Goal: Information Seeking & Learning: Learn about a topic

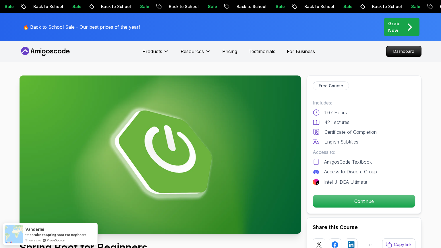
click at [65, 52] on icon at bounding box center [63, 51] width 3 height 5
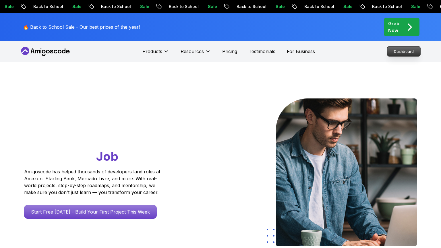
click at [400, 48] on p "Dashboard" at bounding box center [403, 52] width 33 height 10
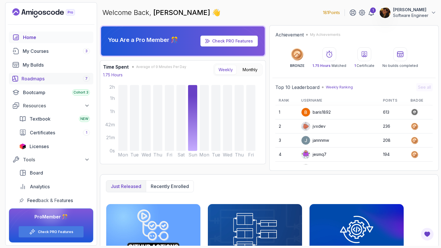
click at [49, 81] on div "Roadmaps 7" at bounding box center [56, 78] width 68 height 7
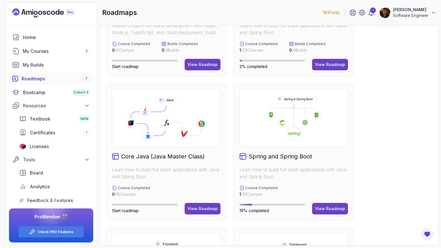
scroll to position [94, 0]
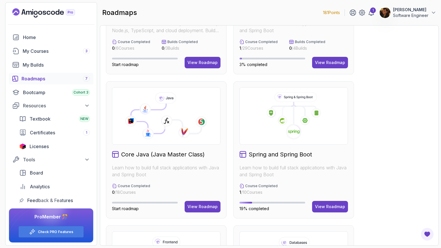
click at [304, 114] on icon at bounding box center [299, 110] width 11 height 12
click at [329, 206] on div "View Roadmap" at bounding box center [330, 207] width 30 height 6
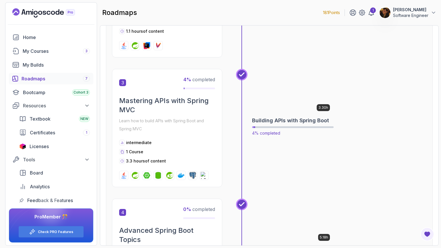
scroll to position [333, 0]
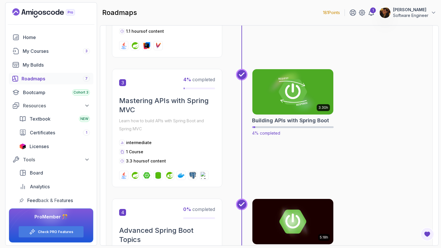
click at [282, 96] on img at bounding box center [292, 92] width 85 height 48
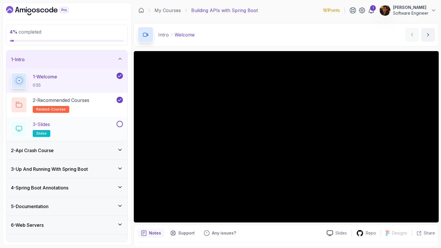
click at [97, 129] on div "3 - Slides slides" at bounding box center [63, 129] width 105 height 16
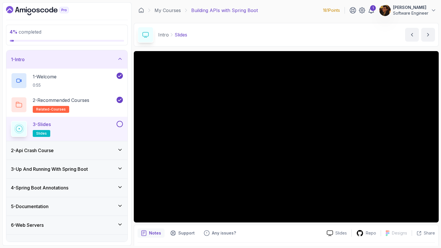
click at [380, 9] on img at bounding box center [384, 10] width 11 height 11
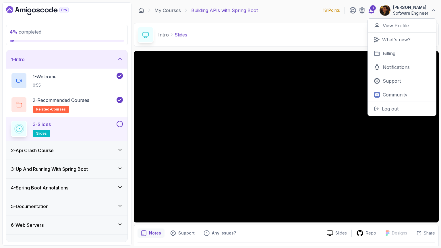
click at [375, 9] on div "1" at bounding box center [373, 8] width 6 height 6
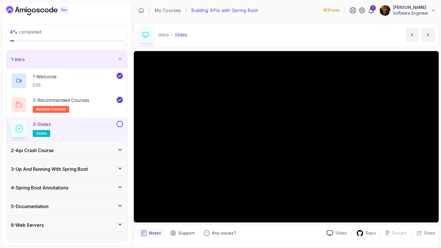
click at [123, 125] on button at bounding box center [120, 124] width 6 height 6
click at [119, 125] on icon at bounding box center [119, 124] width 5 height 6
click at [121, 125] on button at bounding box center [120, 124] width 6 height 6
click at [118, 153] on div "2 - Api Crash Course" at bounding box center [67, 150] width 112 height 7
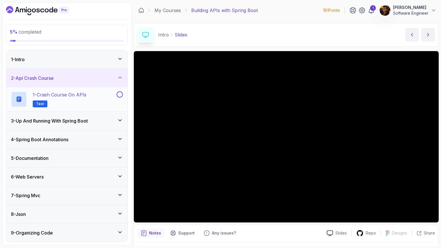
click at [76, 96] on p "1 - Crash Course on APIs" at bounding box center [60, 94] width 54 height 7
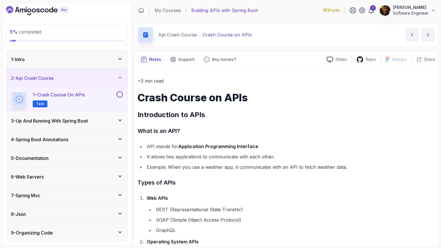
click at [108, 126] on div "3 - Up And Running With Spring Boot" at bounding box center [66, 121] width 121 height 18
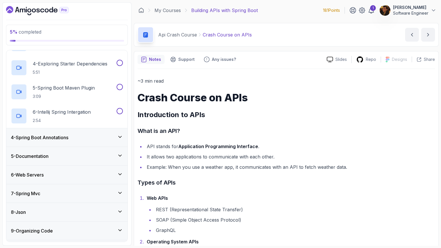
scroll to position [128, 0]
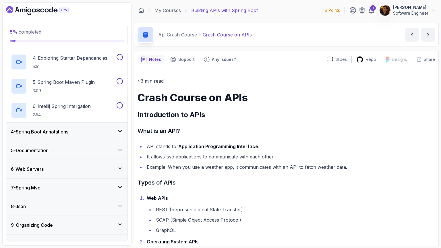
click at [117, 126] on div "4 - Spring Boot Annotations" at bounding box center [66, 132] width 121 height 18
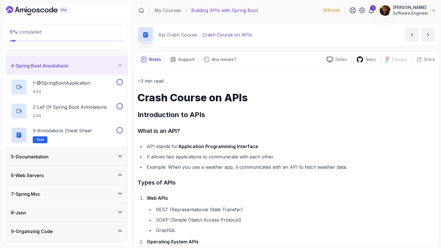
scroll to position [66, 0]
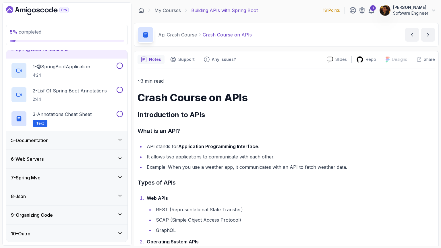
click at [113, 140] on div "5 - Documentation" at bounding box center [67, 140] width 112 height 7
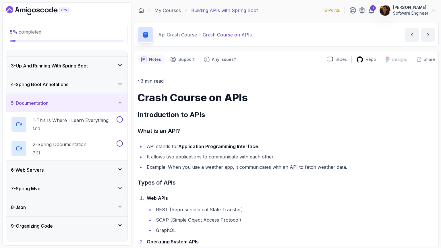
scroll to position [35, 0]
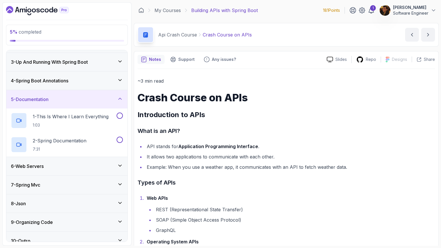
click at [106, 164] on div "6 - Web Servers" at bounding box center [67, 166] width 112 height 7
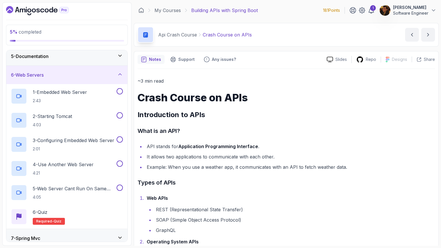
scroll to position [138, 0]
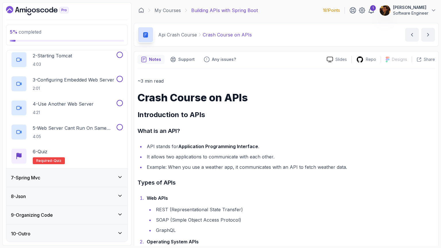
click at [105, 178] on div "7 - Spring Mvc" at bounding box center [67, 177] width 112 height 7
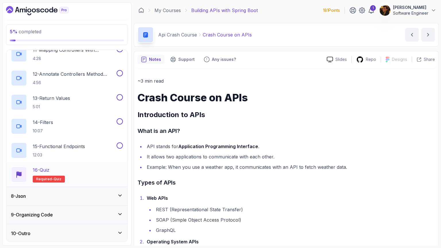
scroll to position [380, 0]
click at [104, 189] on div "8 - Json" at bounding box center [66, 196] width 121 height 18
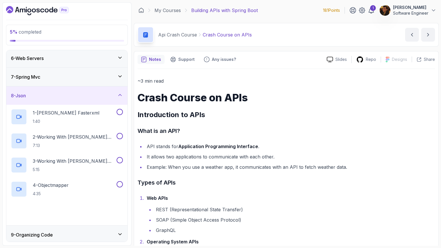
scroll to position [114, 0]
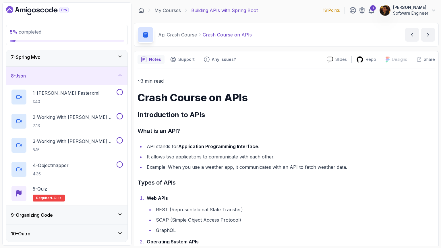
click at [104, 212] on div "9 - Organizing Code" at bounding box center [67, 215] width 112 height 7
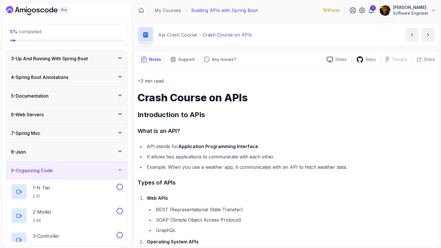
scroll to position [0, 0]
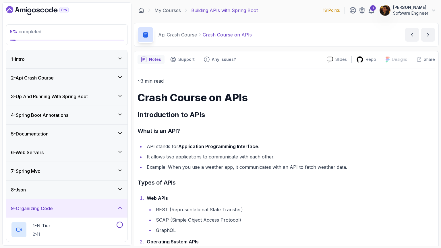
click at [105, 77] on div "2 - Api Crash Course" at bounding box center [67, 77] width 112 height 7
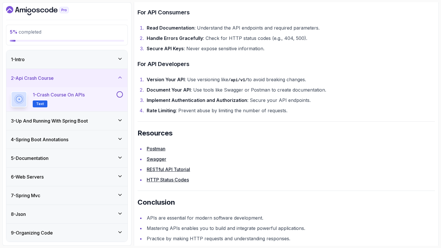
scroll to position [1096, 0]
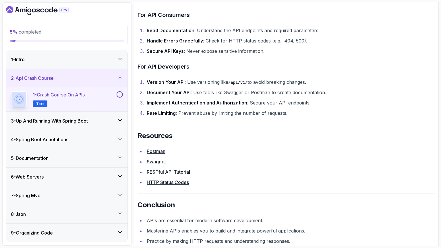
click at [120, 94] on button at bounding box center [120, 94] width 6 height 6
click at [118, 118] on icon at bounding box center [120, 120] width 6 height 6
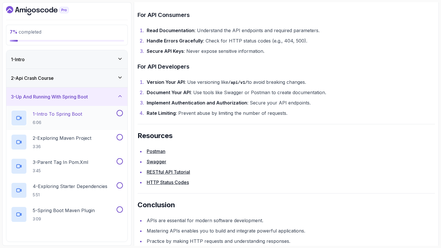
click at [82, 113] on p "1 - Intro To Spring Boot" at bounding box center [57, 114] width 49 height 7
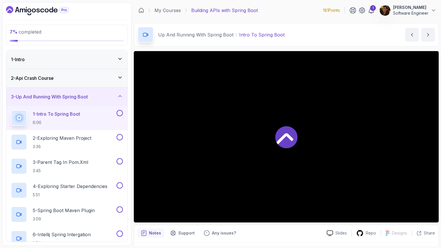
click at [258, 139] on div at bounding box center [286, 136] width 305 height 171
click at [119, 94] on icon at bounding box center [120, 96] width 6 height 6
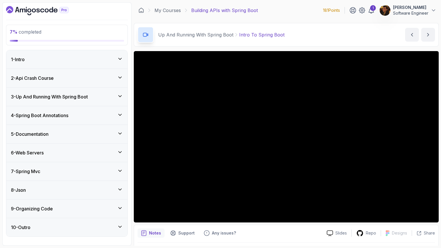
click at [119, 96] on icon at bounding box center [120, 96] width 6 height 6
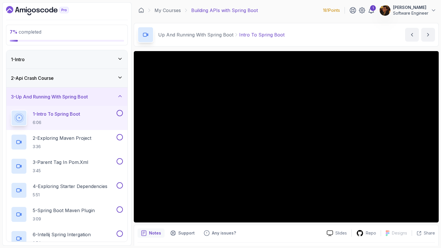
click at [122, 114] on button at bounding box center [120, 113] width 6 height 6
click at [98, 136] on div "2 - Exploring Maven Project 3:36" at bounding box center [63, 142] width 105 height 16
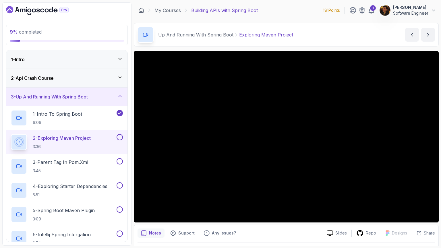
click at [119, 136] on button at bounding box center [120, 137] width 6 height 6
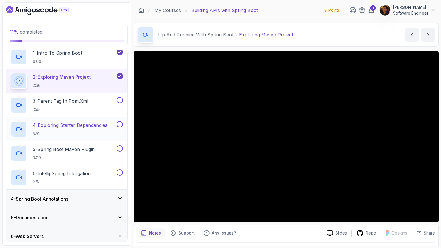
scroll to position [60, 0]
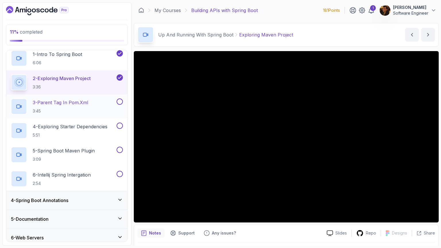
click at [73, 95] on div "3 - Parent Tag In pom.xml 3:45" at bounding box center [66, 106] width 121 height 24
click at [73, 104] on p "3 - Parent Tag In pom.xml" at bounding box center [60, 102] width 55 height 7
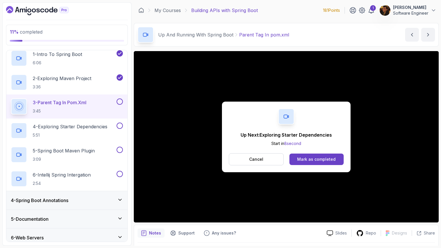
click at [122, 101] on button at bounding box center [120, 102] width 6 height 6
click at [107, 128] on p "4 - Exploring Starter Dependencies" at bounding box center [70, 126] width 75 height 7
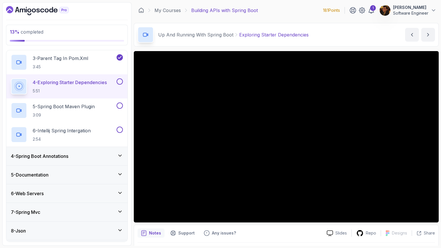
scroll to position [109, 0]
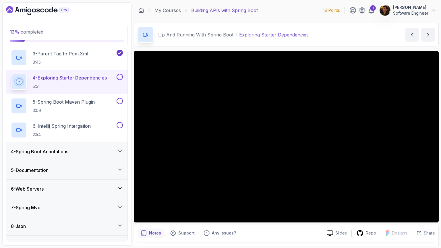
click at [85, 189] on div "6 - Web Servers" at bounding box center [67, 189] width 112 height 7
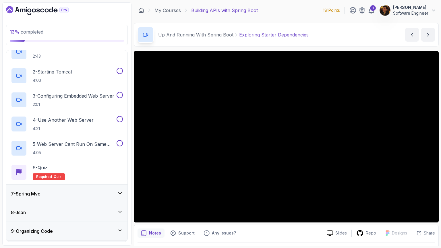
scroll to position [136, 0]
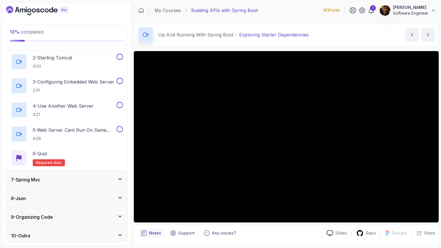
click at [76, 180] on div "7 - Spring Mvc" at bounding box center [67, 179] width 112 height 7
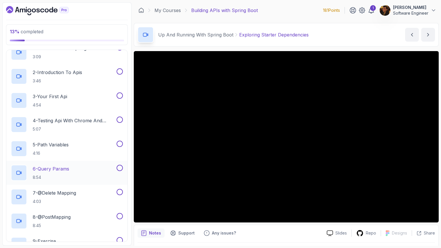
scroll to position [4, 0]
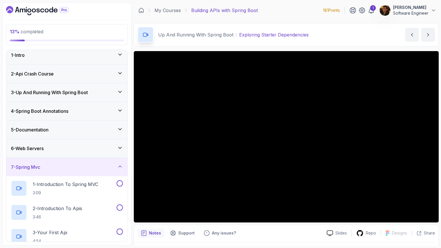
click at [75, 169] on div "7 - Spring Mvc" at bounding box center [67, 167] width 112 height 7
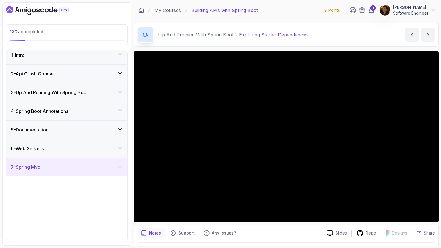
scroll to position [0, 0]
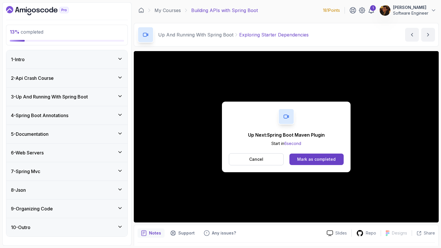
click at [120, 77] on icon at bounding box center [120, 78] width 6 height 6
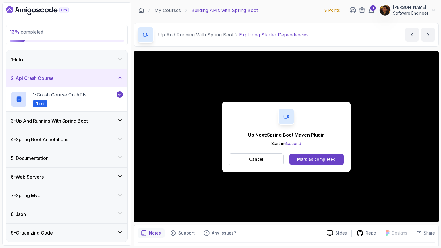
click at [121, 119] on icon at bounding box center [120, 120] width 6 height 6
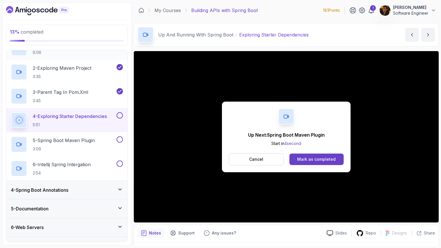
scroll to position [78, 0]
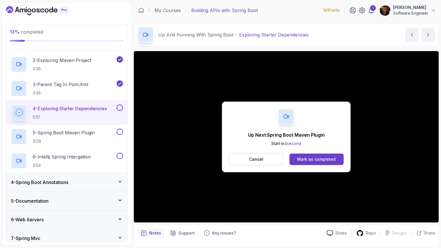
click at [119, 107] on button at bounding box center [120, 108] width 6 height 6
click at [83, 133] on p "5 - Spring Boot Maven Plugin" at bounding box center [64, 132] width 62 height 7
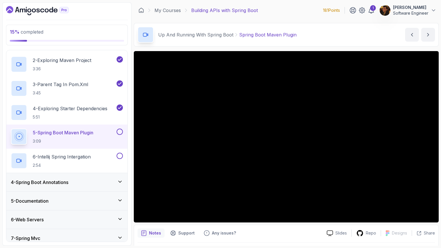
click at [117, 132] on button at bounding box center [120, 132] width 6 height 6
click at [102, 155] on div "6 - Intellij Spring Intergation 2:54" at bounding box center [63, 161] width 105 height 16
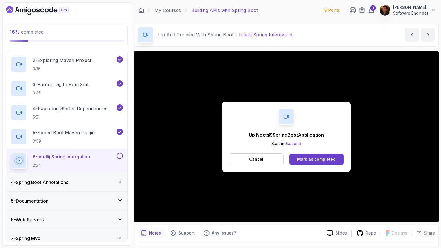
click at [121, 153] on button at bounding box center [120, 156] width 6 height 6
click at [114, 177] on div "4 - Spring Boot Annotations" at bounding box center [66, 182] width 121 height 18
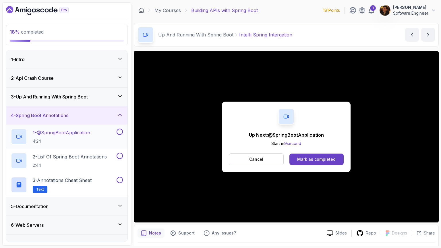
click at [99, 131] on div "1 - @SpringBootApplication 4:24" at bounding box center [63, 137] width 105 height 16
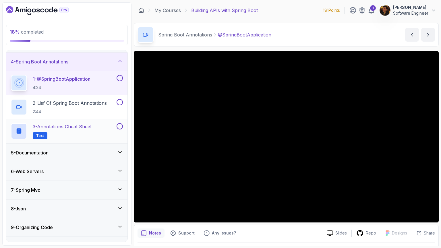
scroll to position [66, 0]
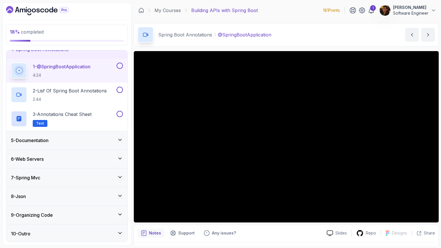
click at [76, 138] on div "5 - Documentation" at bounding box center [67, 140] width 112 height 7
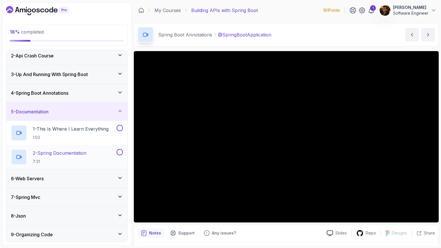
scroll to position [24, 0]
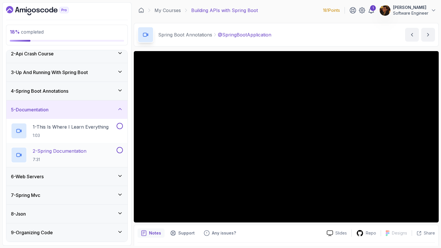
click at [85, 178] on div "6 - Web Servers" at bounding box center [67, 176] width 112 height 7
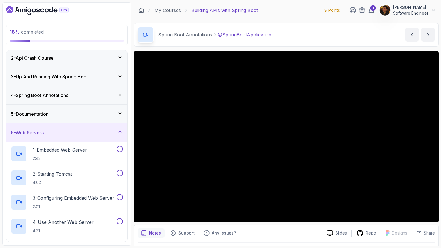
scroll to position [16, 0]
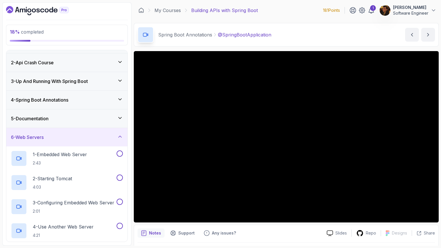
click at [92, 134] on div "6 - Web Servers" at bounding box center [67, 137] width 112 height 7
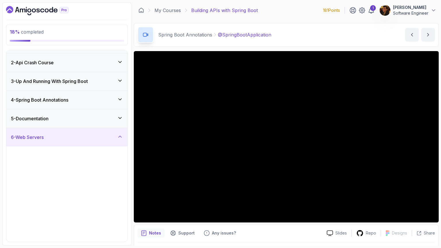
scroll to position [0, 0]
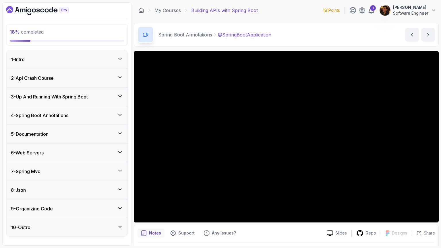
click at [92, 134] on div "5 - Documentation" at bounding box center [67, 134] width 112 height 7
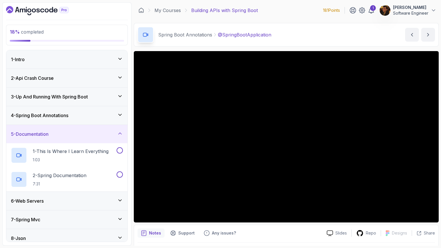
click at [93, 118] on div "4 - Spring Boot Annotations" at bounding box center [67, 115] width 112 height 7
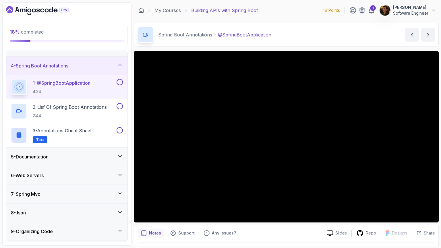
scroll to position [66, 0]
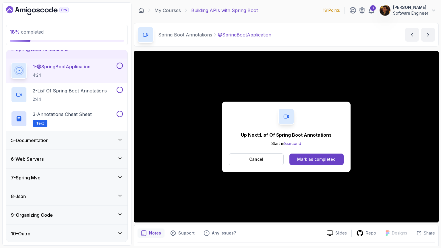
click at [121, 65] on button at bounding box center [120, 66] width 6 height 6
click at [98, 94] on h2 "2 - Lisf Of Spring Boot Annotations 2:44" at bounding box center [70, 94] width 74 height 15
